Goal: Book appointment/travel/reservation

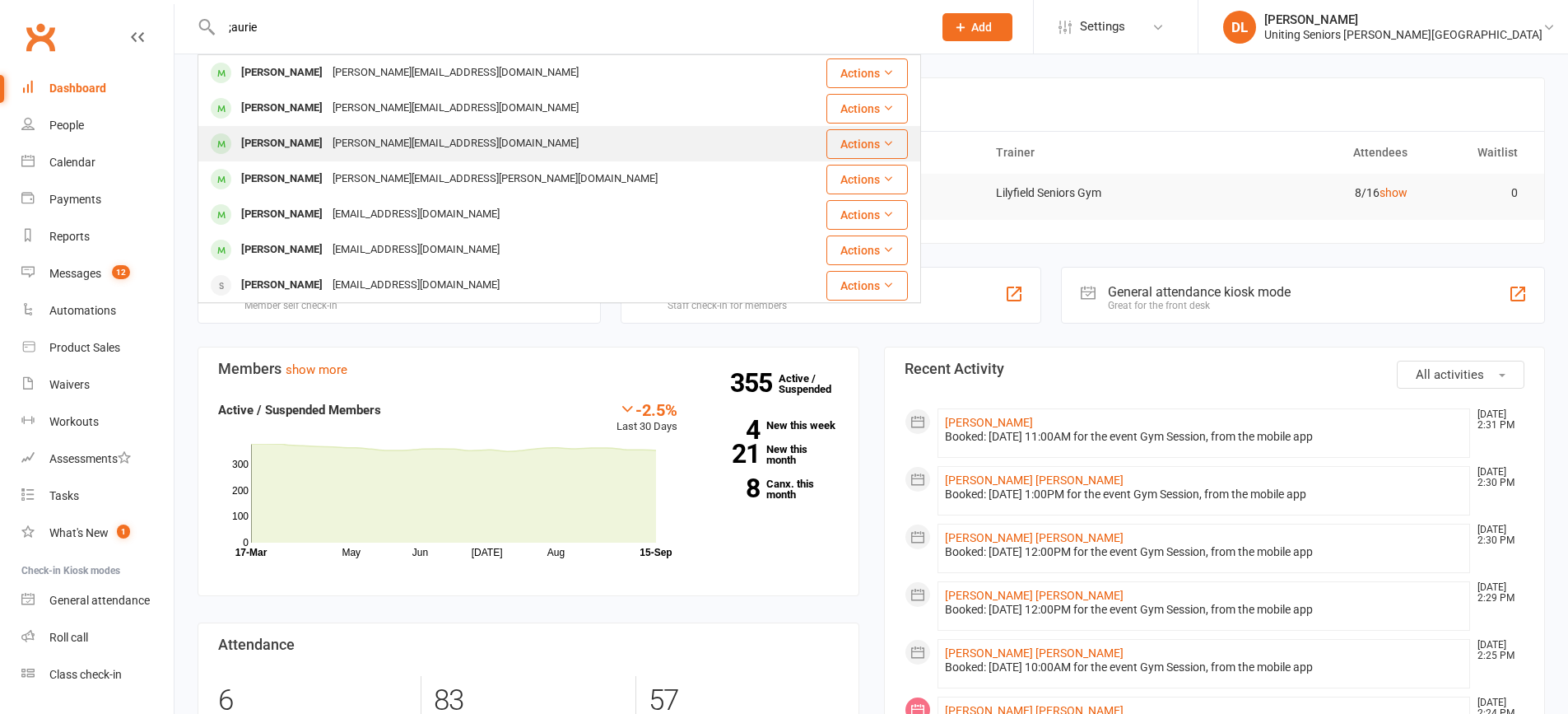
type input ";aurie"
click at [602, 134] on div "[PERSON_NAME] [PERSON_NAME][EMAIL_ADDRESS][DOMAIN_NAME]" at bounding box center [499, 144] width 599 height 34
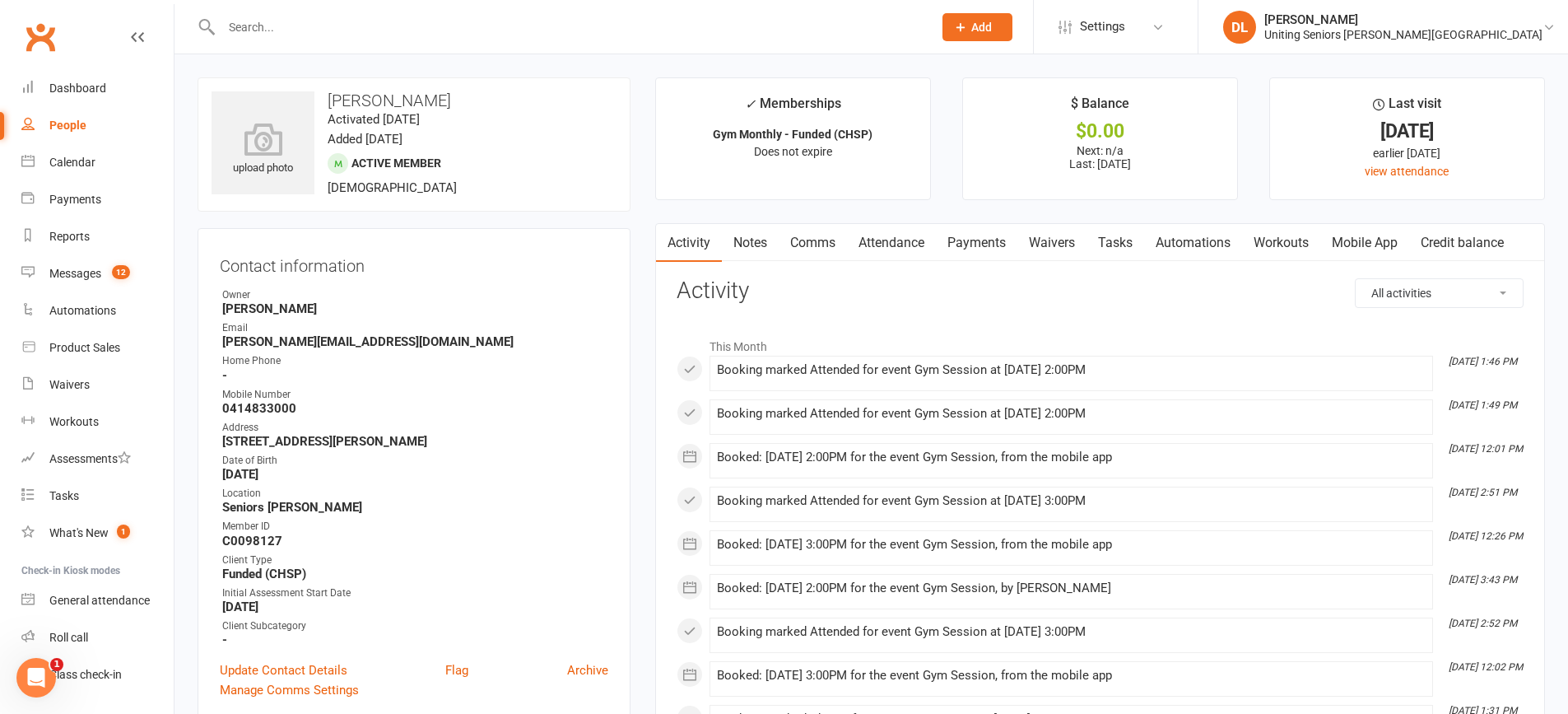
click at [907, 243] on link "Attendance" at bounding box center [891, 242] width 89 height 38
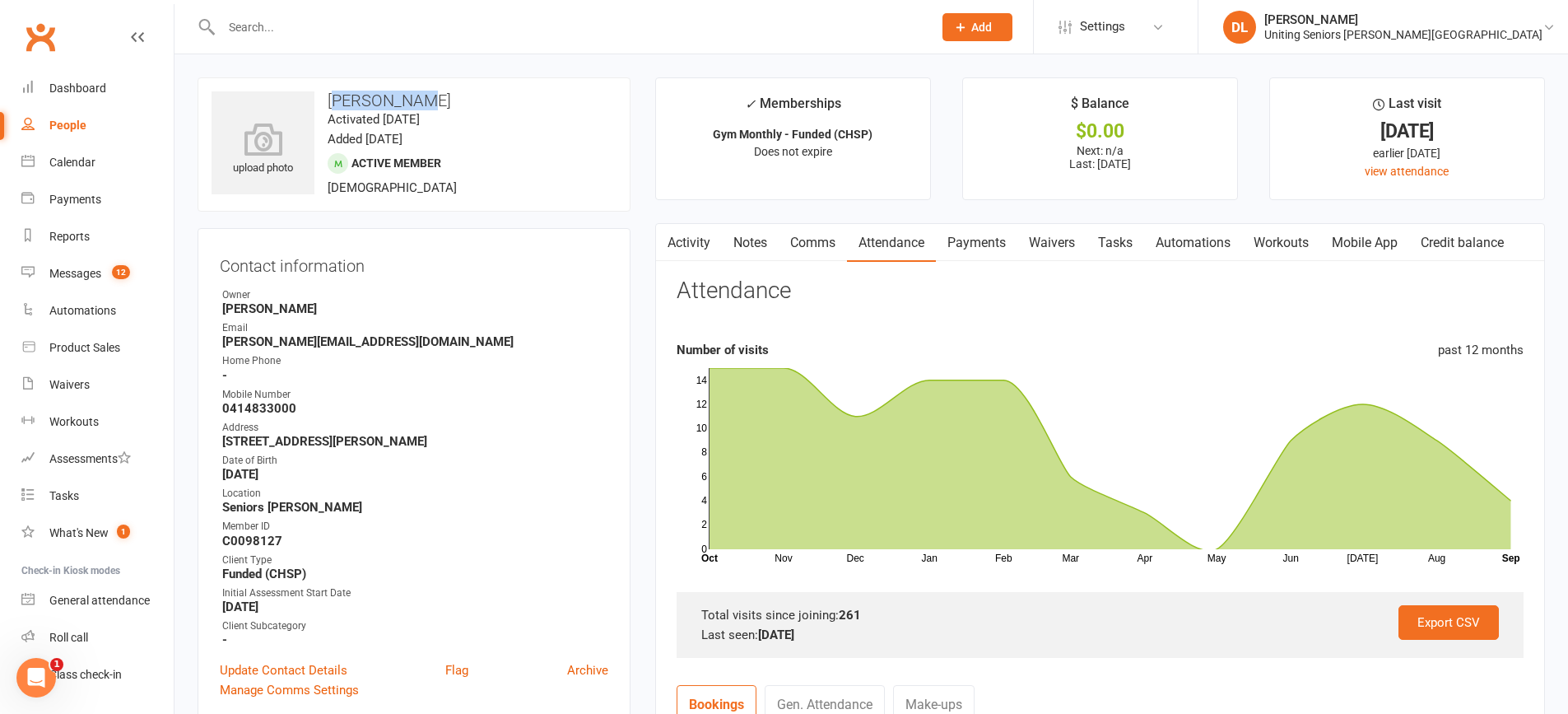
drag, startPoint x: 335, startPoint y: 98, endPoint x: 354, endPoint y: 98, distance: 19.0
click at [436, 98] on h3 "[PERSON_NAME]" at bounding box center [414, 100] width 405 height 18
click at [343, 98] on h3 "[PERSON_NAME]" at bounding box center [414, 100] width 405 height 18
drag, startPoint x: 326, startPoint y: 101, endPoint x: 453, endPoint y: 98, distance: 127.0
click at [453, 98] on h3 "[PERSON_NAME]" at bounding box center [414, 100] width 405 height 18
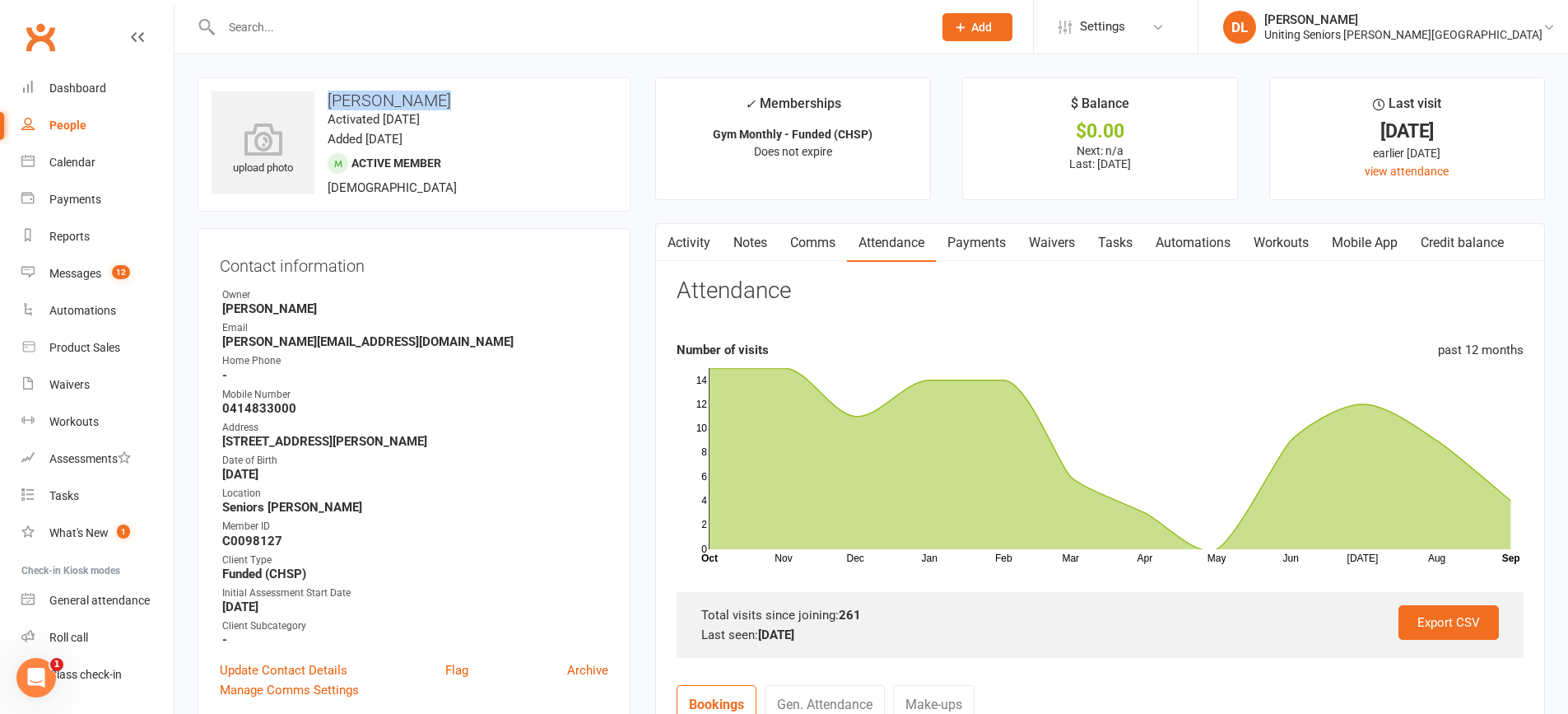
copy h3 "[PERSON_NAME]"
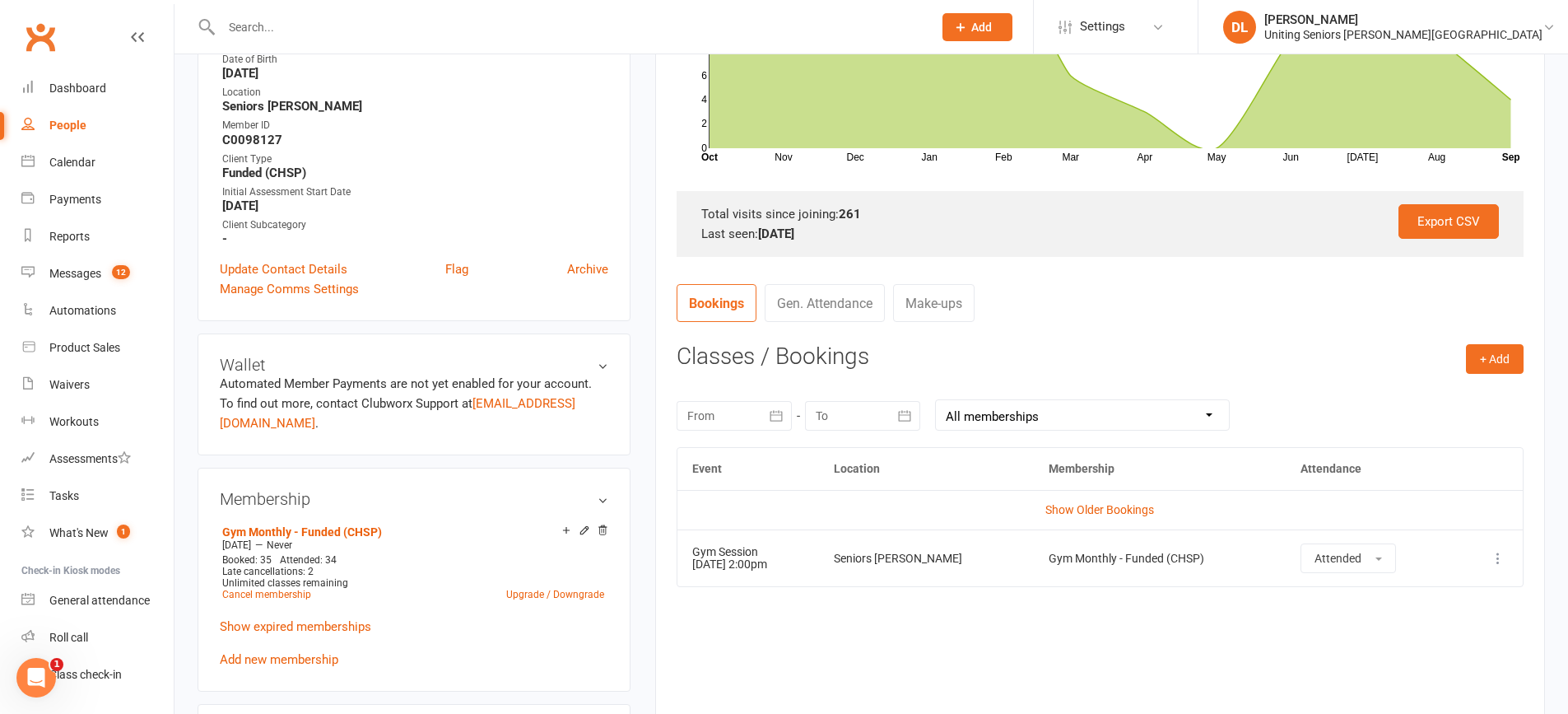
scroll to position [494, 0]
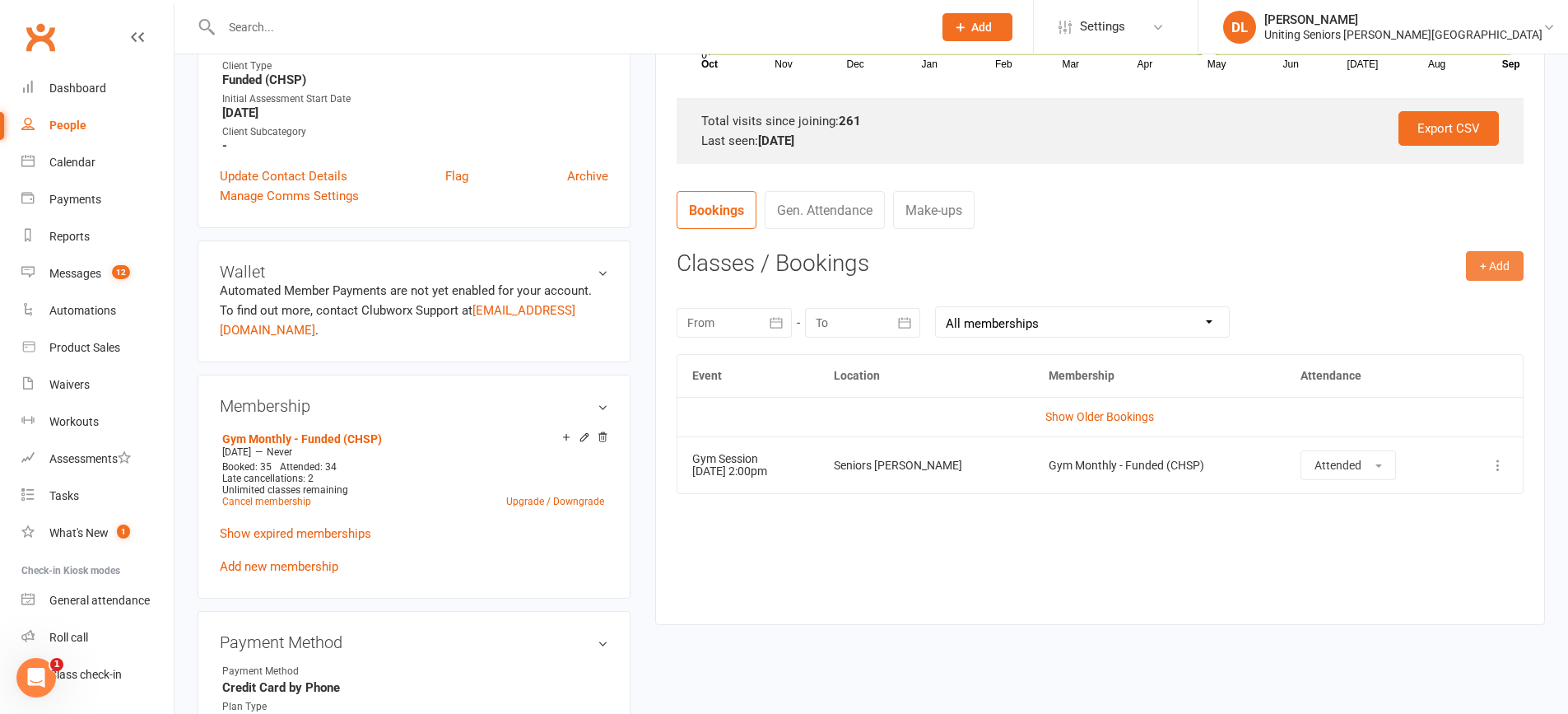
click at [1496, 259] on button "+ Add" at bounding box center [1495, 266] width 57 height 30
click at [1448, 287] on link "Book Event" at bounding box center [1441, 302] width 163 height 33
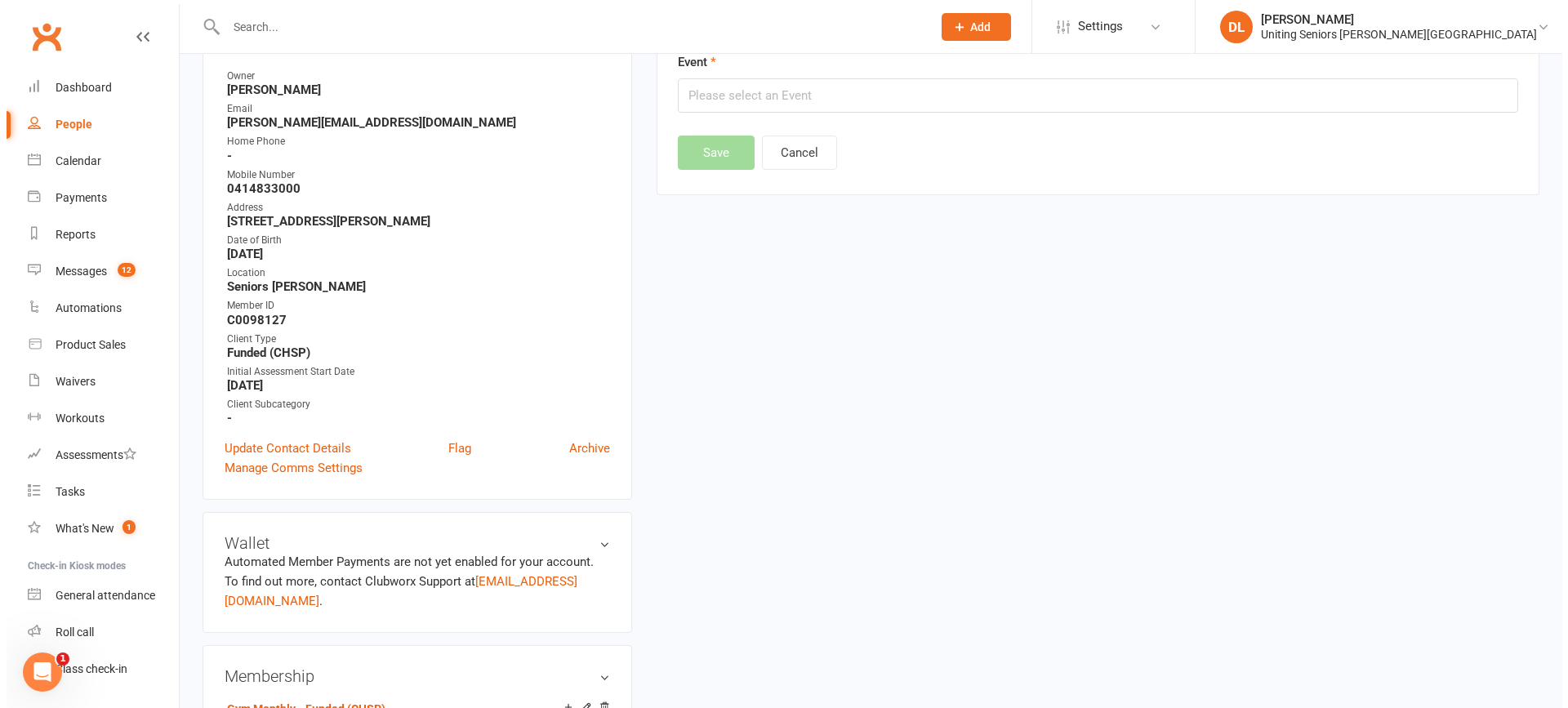
scroll to position [139, 0]
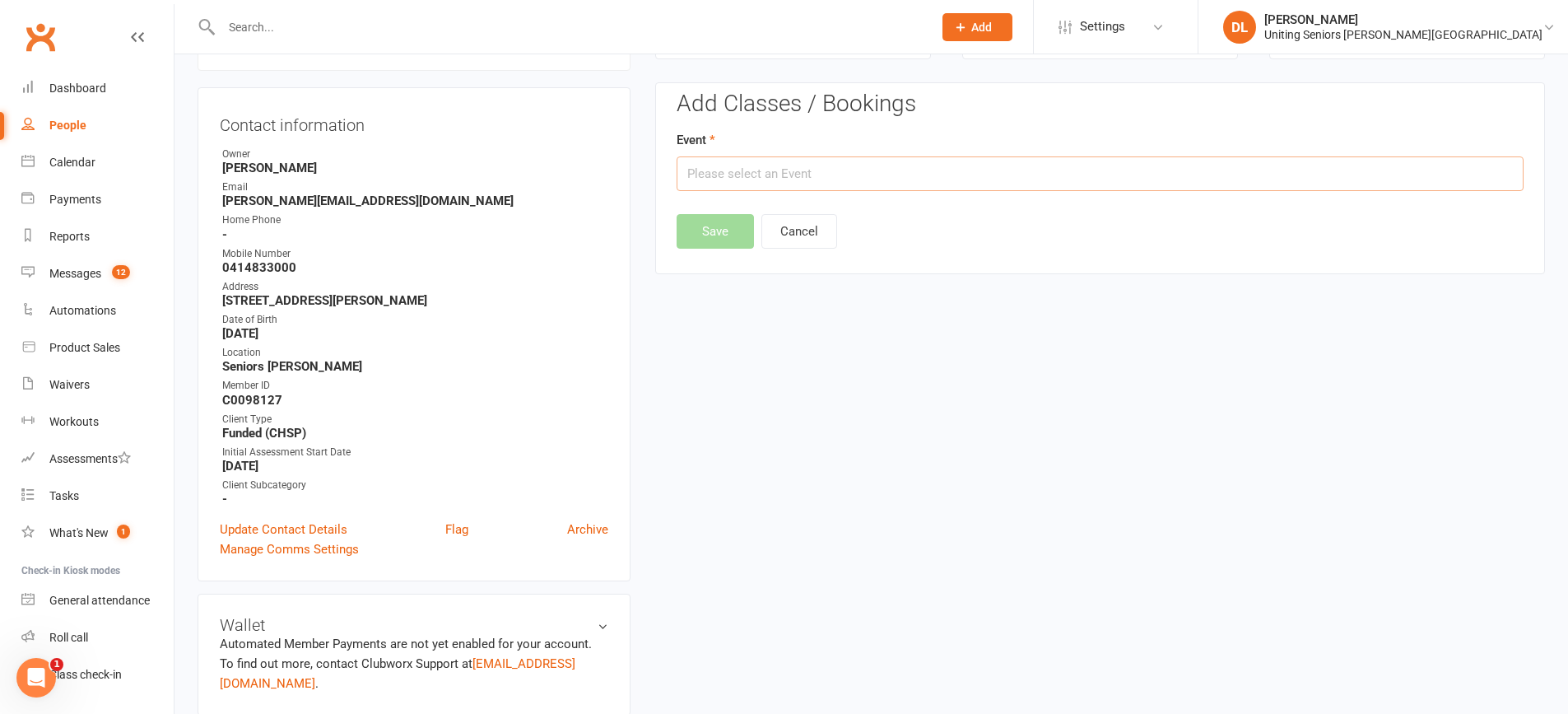
click at [787, 174] on input "text" at bounding box center [1099, 174] width 847 height 35
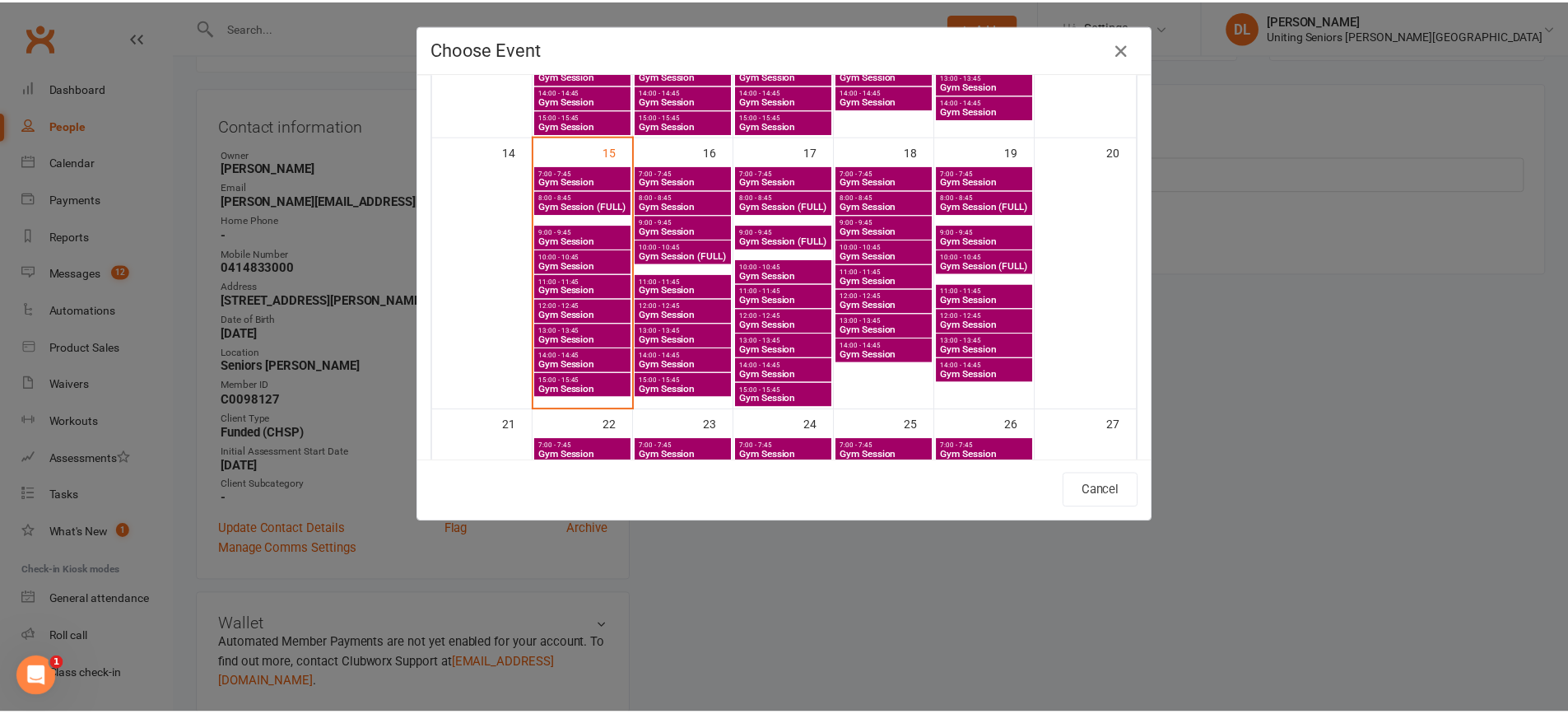
scroll to position [576, 0]
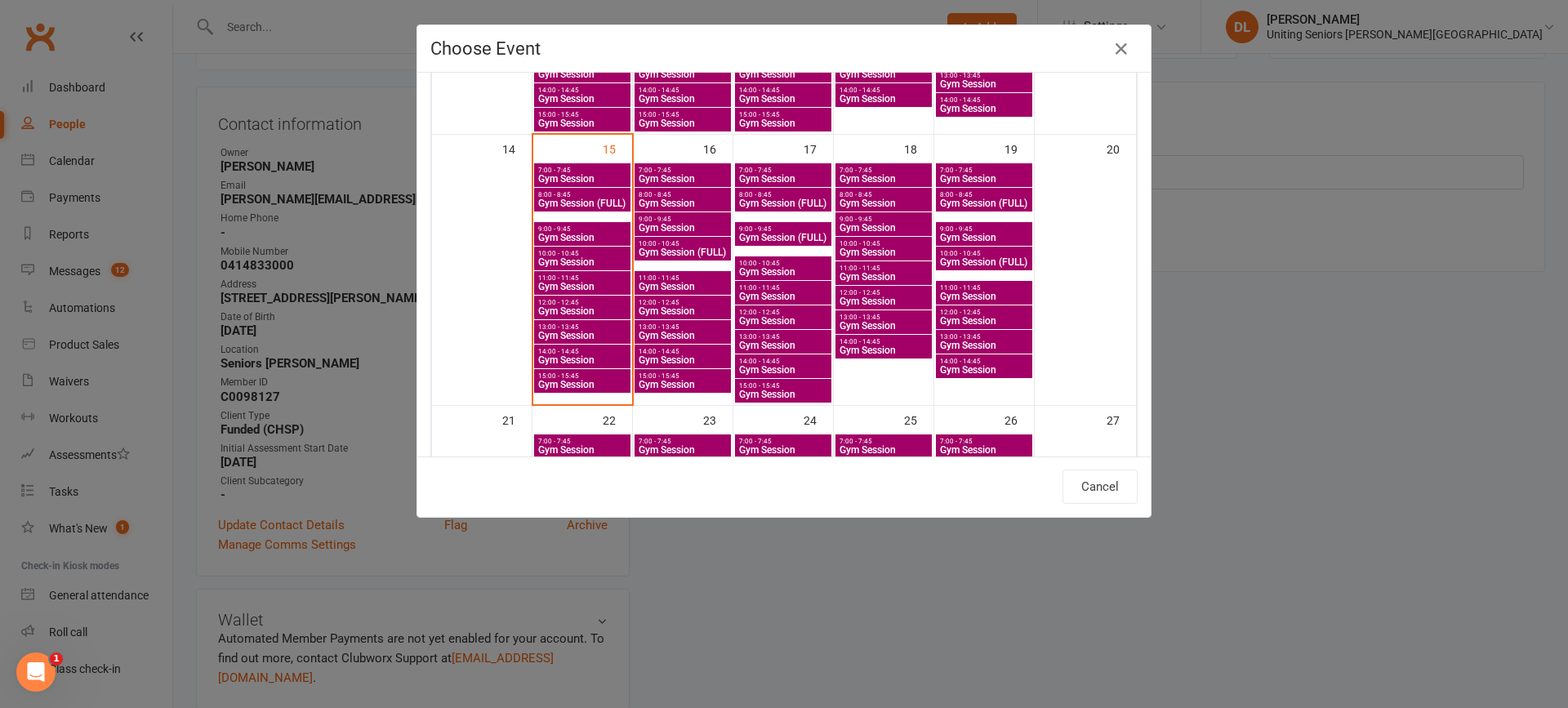
click at [671, 283] on span "Gym Session" at bounding box center [682, 286] width 90 height 10
type input "Gym Session - [DATE] 11:00:00 AM"
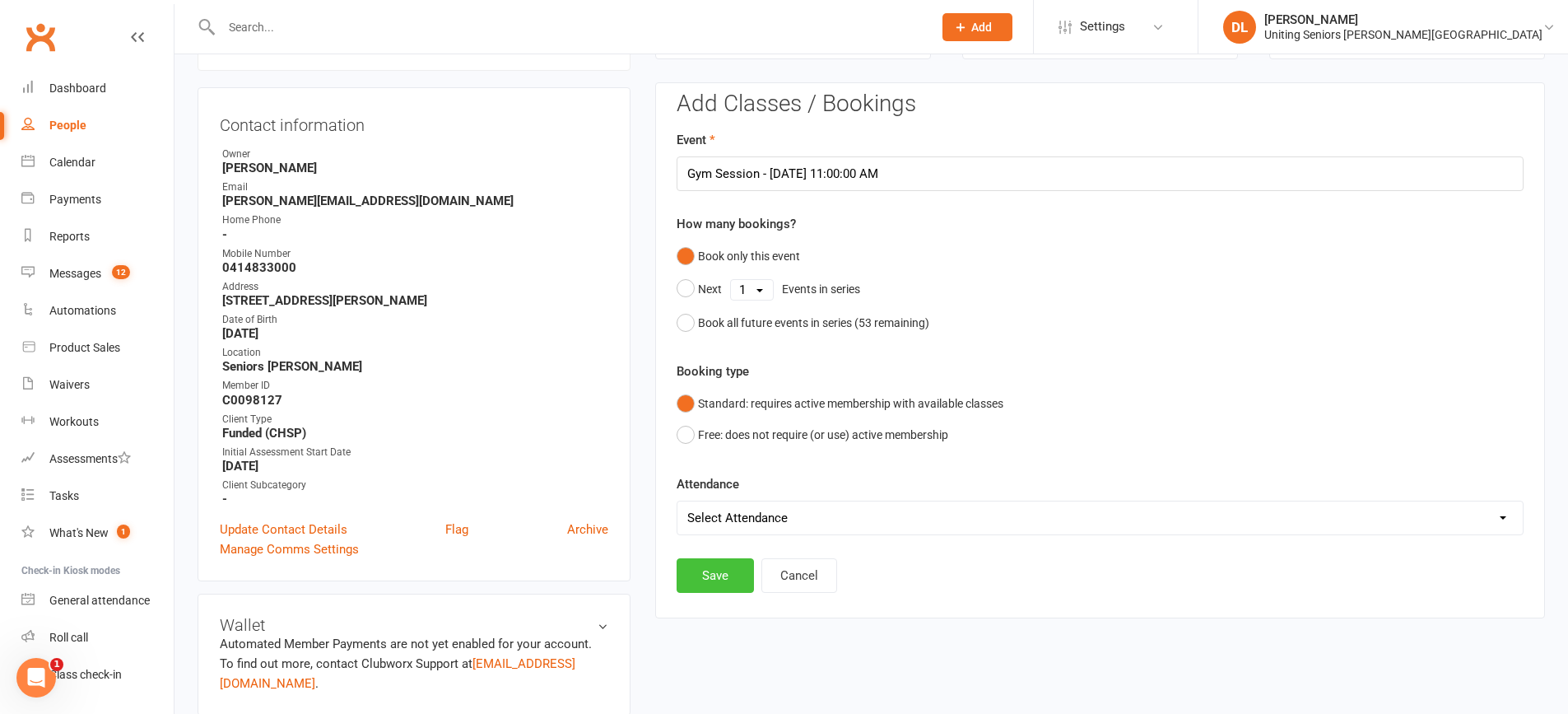
click at [728, 566] on button "Save" at bounding box center [715, 575] width 78 height 35
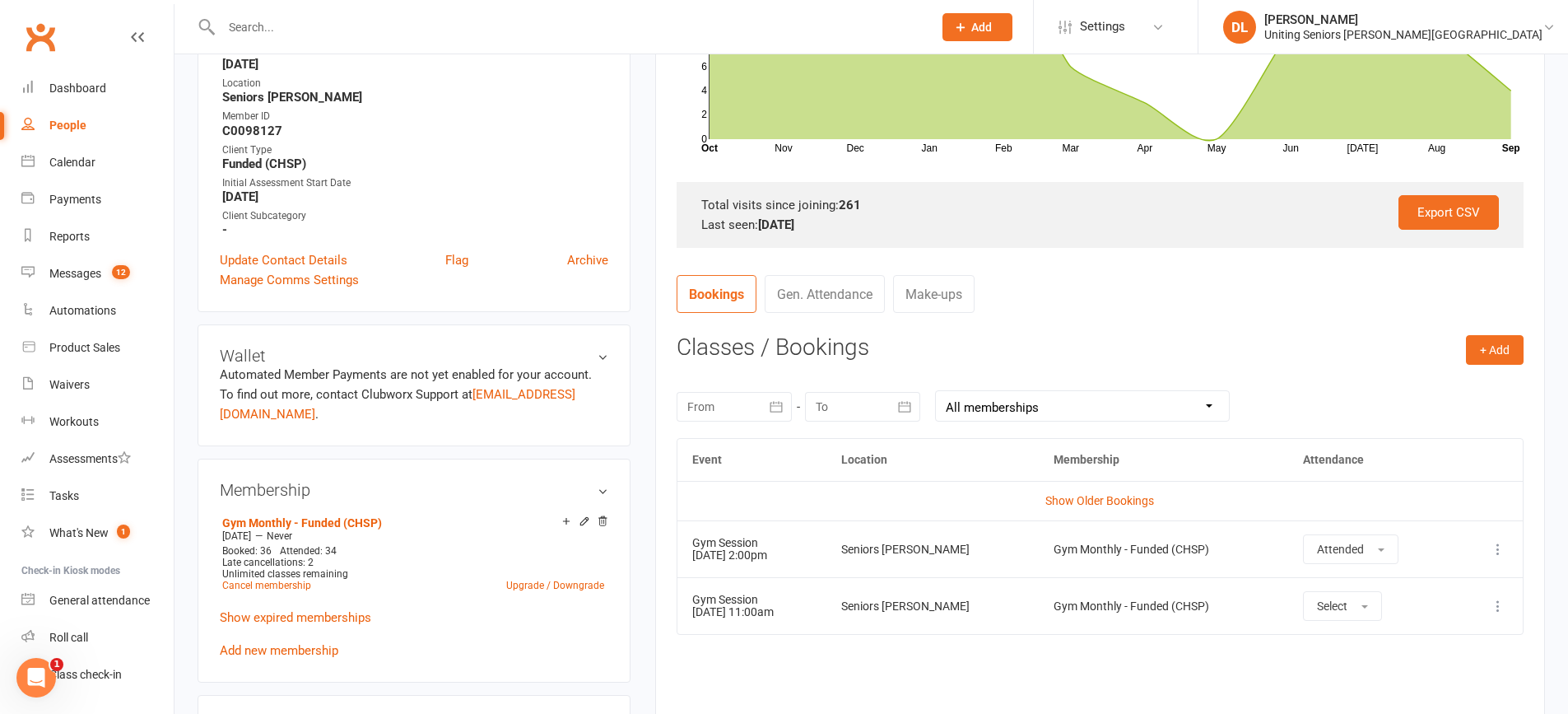
scroll to position [494, 0]
